Goal: Task Accomplishment & Management: Use online tool/utility

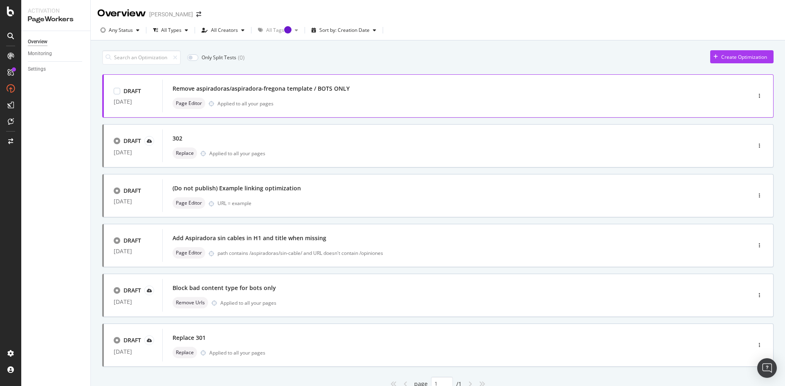
click at [299, 104] on div "Page Editor Applied to all your pages" at bounding box center [444, 103] width 544 height 11
